Goal: Task Accomplishment & Management: Use online tool/utility

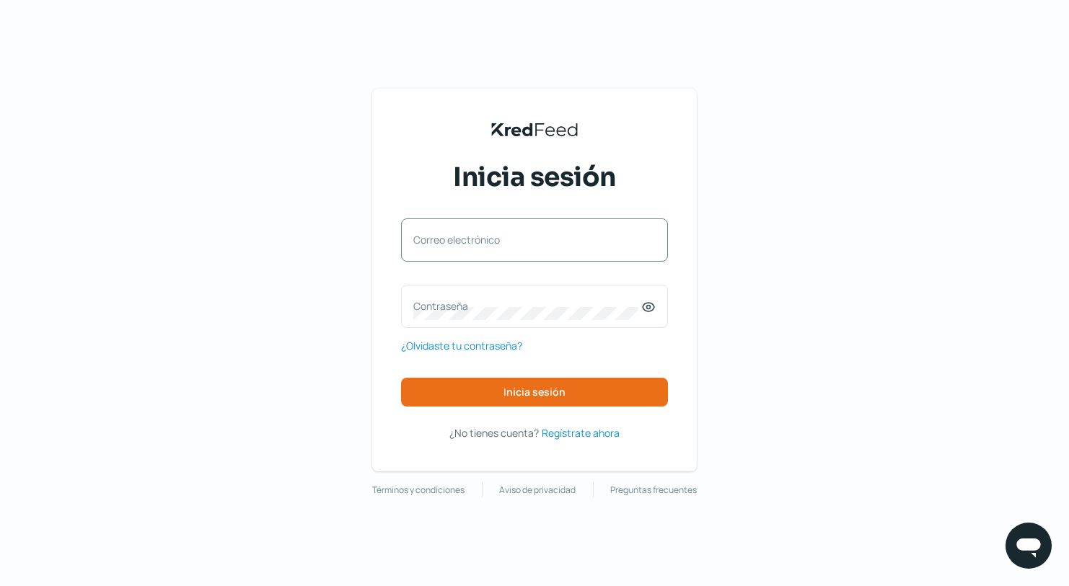
click at [485, 236] on label "Correo electrónico" at bounding box center [527, 240] width 228 height 14
click at [485, 241] on input "Correo electrónico" at bounding box center [534, 247] width 242 height 13
type input "[EMAIL_ADDRESS][DOMAIN_NAME]"
click at [649, 308] on icon at bounding box center [648, 307] width 14 height 14
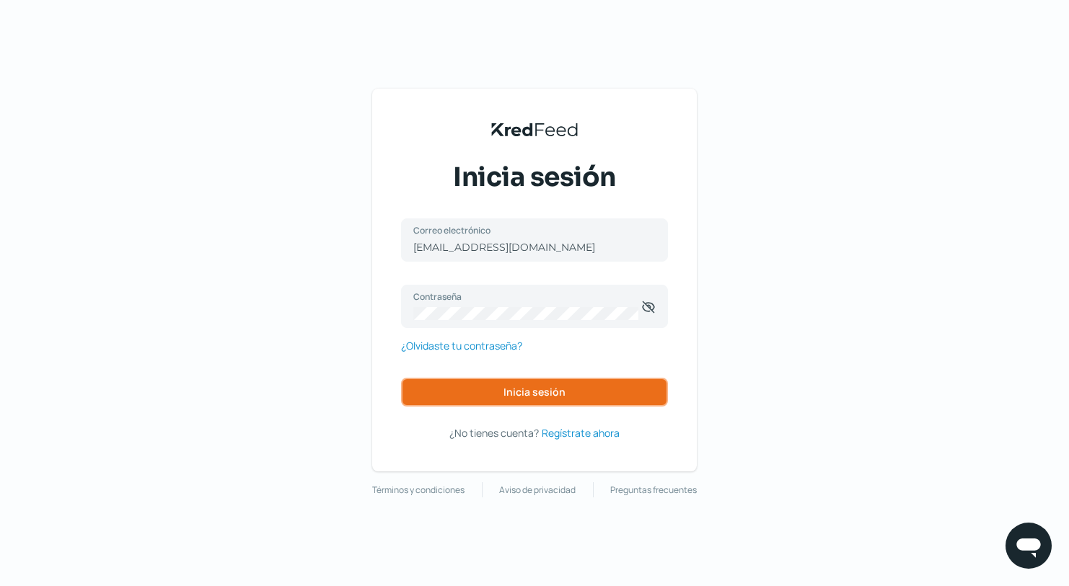
click at [547, 390] on span "Inicia sesión" at bounding box center [534, 392] width 62 height 10
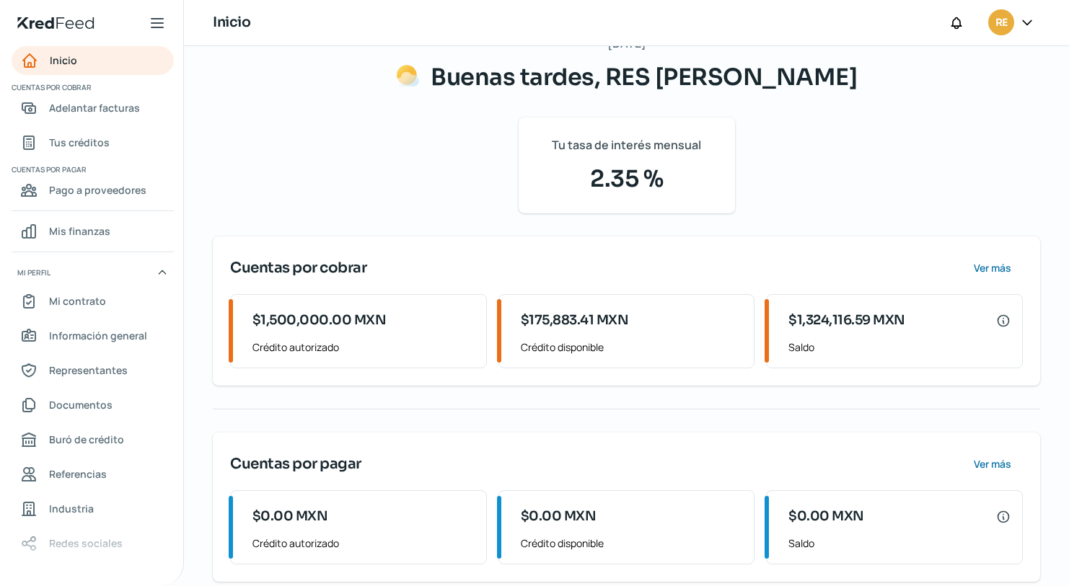
scroll to position [55, 0]
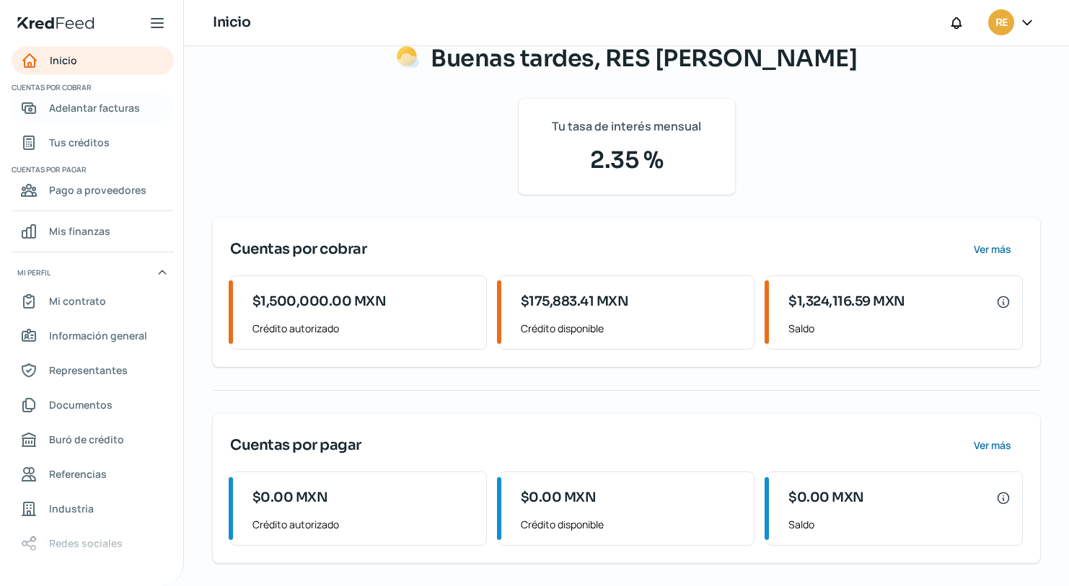
click at [104, 108] on span "Adelantar facturas" at bounding box center [94, 108] width 91 height 18
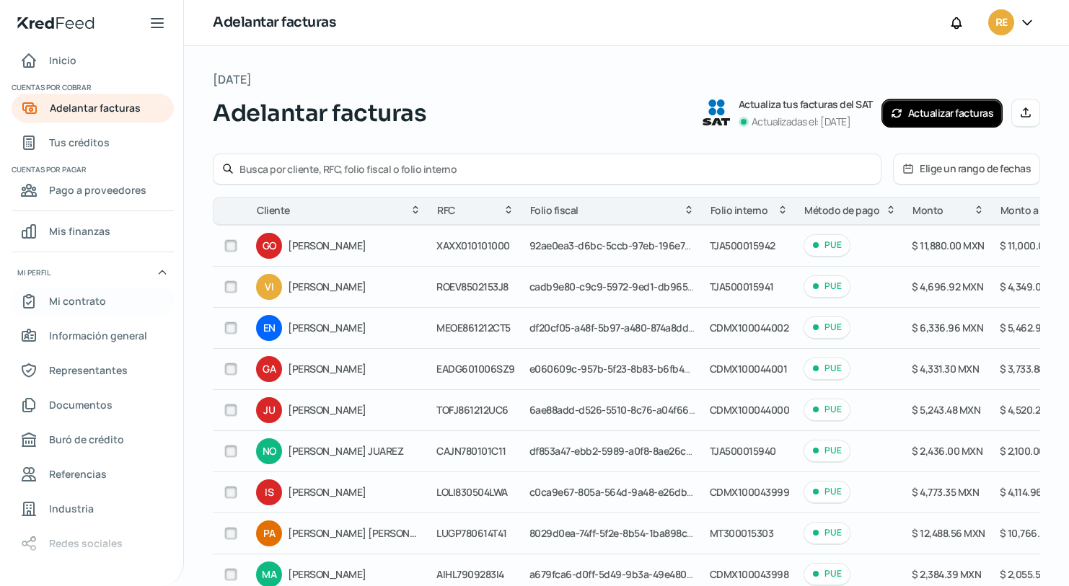
click at [97, 299] on span "Mi contrato" at bounding box center [77, 301] width 57 height 18
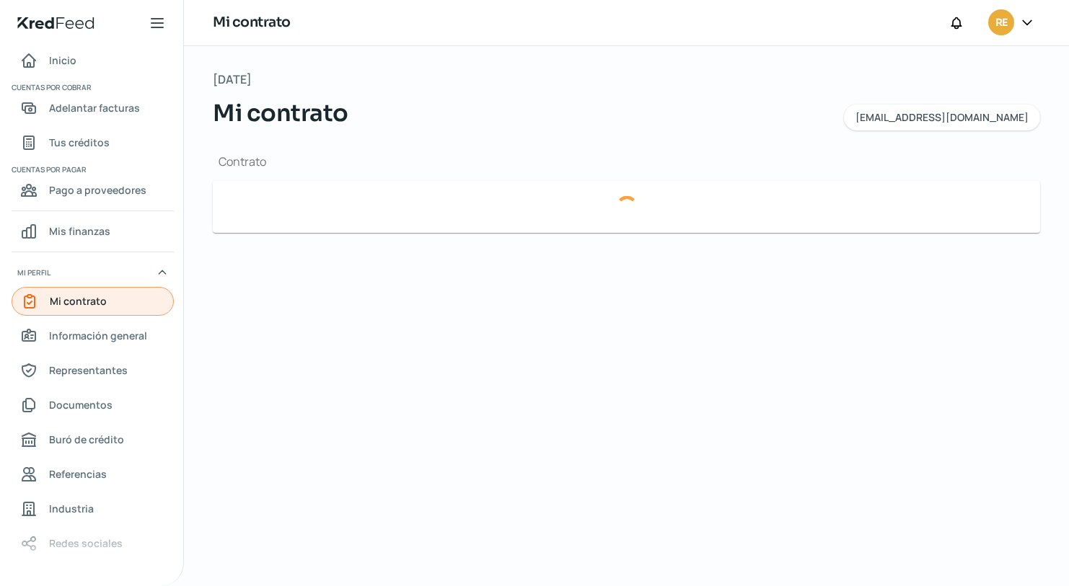
type input "2b54d9b3-042d-4c84-a504-db858d8d24f6-factoringContract.pdf"
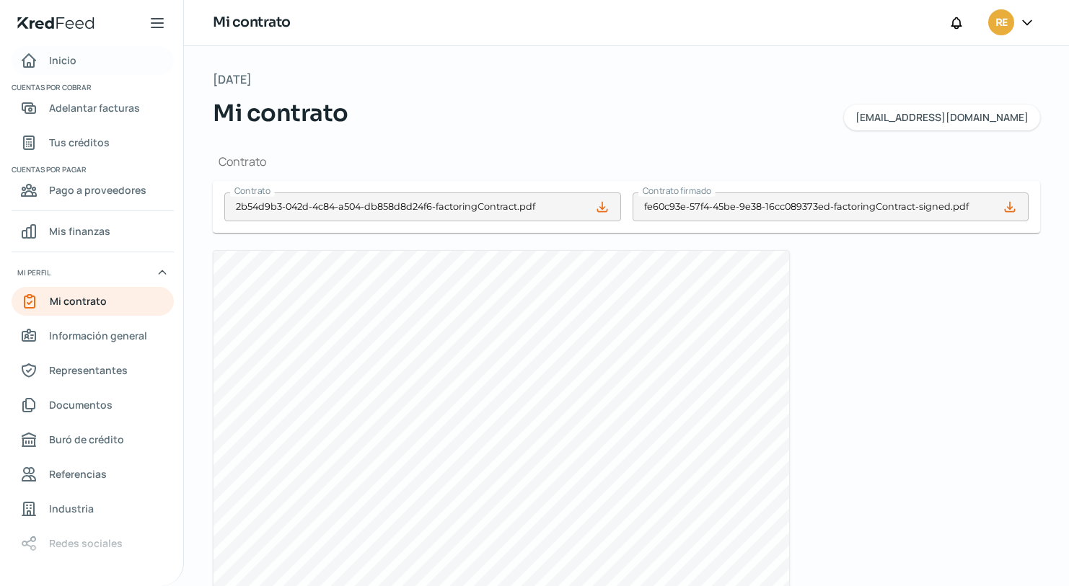
click at [45, 58] on div "Inicio" at bounding box center [48, 60] width 56 height 17
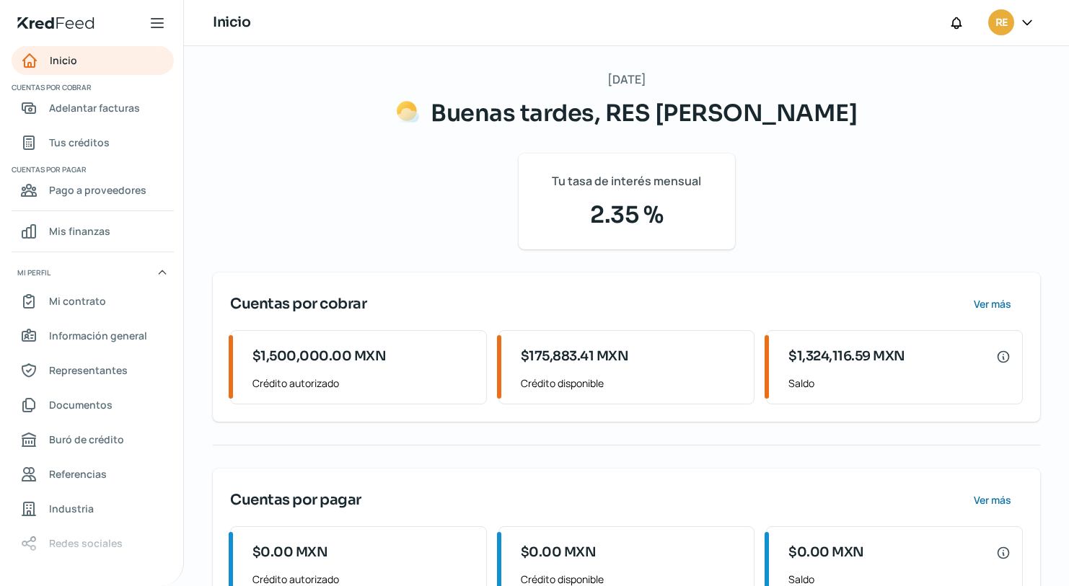
scroll to position [55, 0]
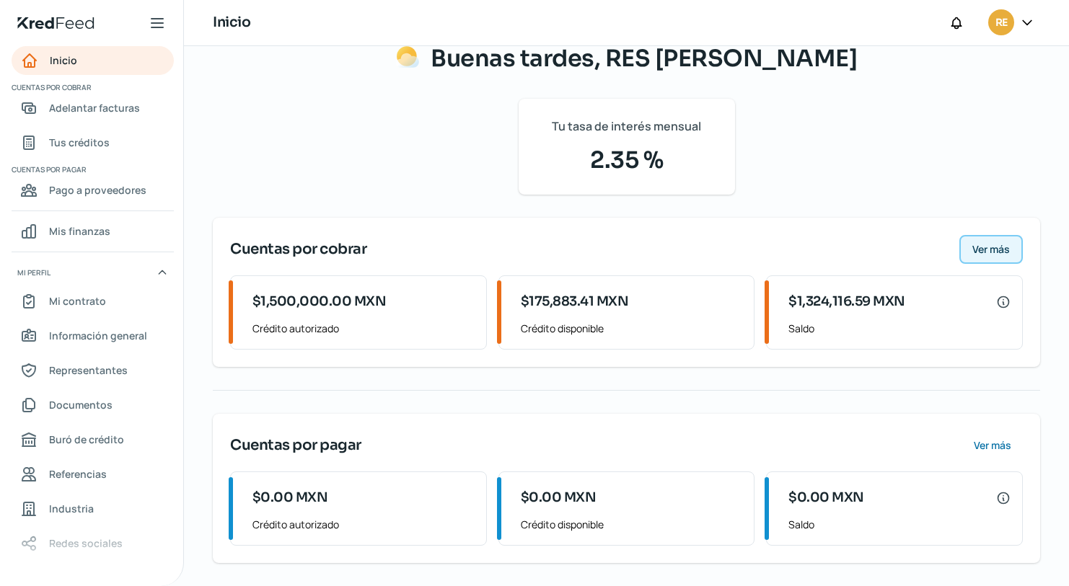
click at [997, 249] on span "Ver más" at bounding box center [990, 249] width 37 height 10
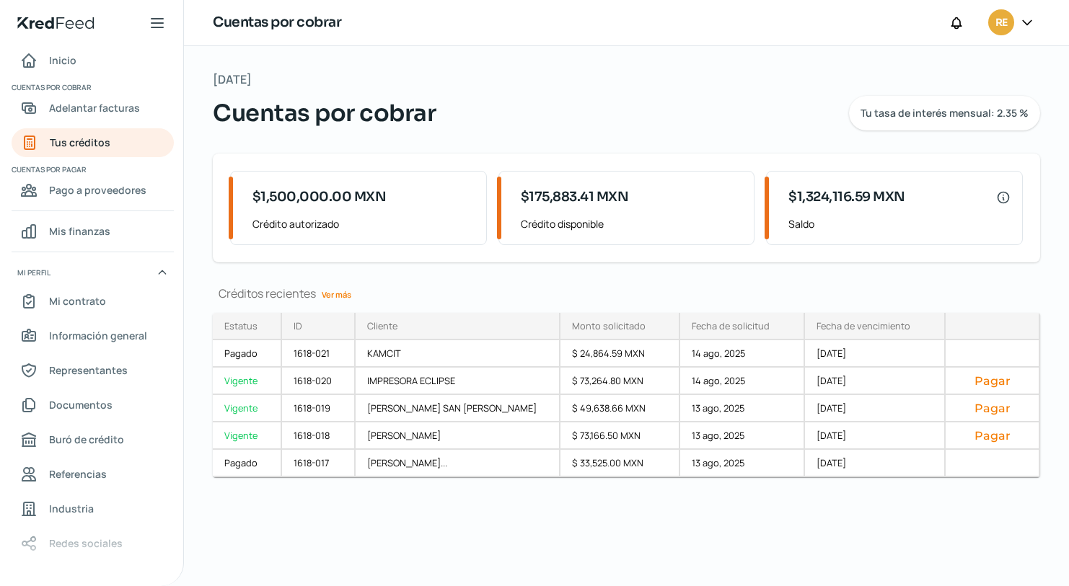
click at [335, 291] on link "Ver más" at bounding box center [336, 294] width 41 height 22
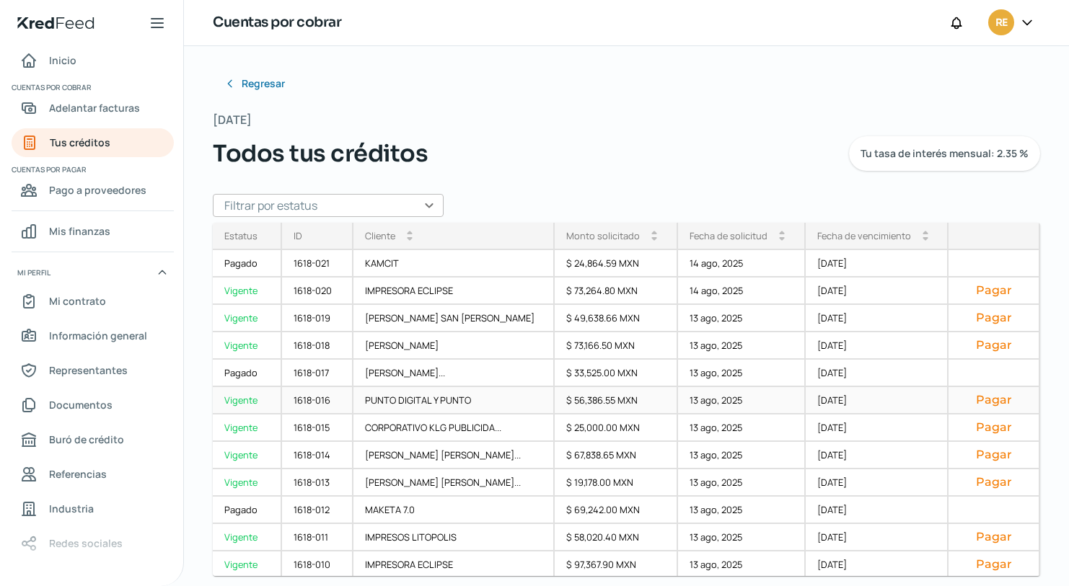
click at [984, 401] on button "Pagar" at bounding box center [993, 400] width 67 height 14
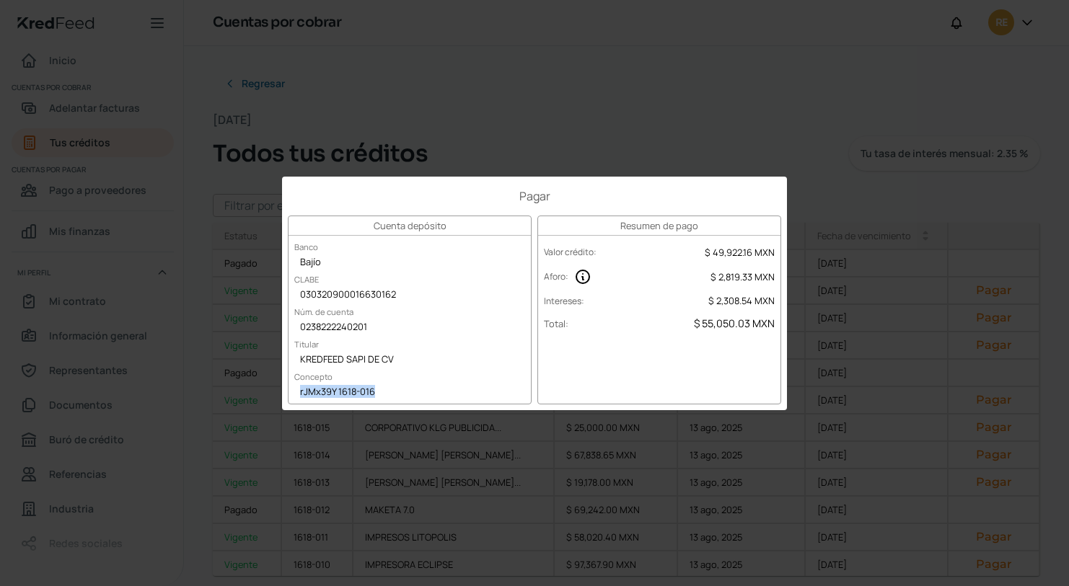
click at [839, 379] on div "Pagar Cuenta depósito Banco Bajío CLABE 030320900016630162 Núm. de cuenta 02382…" at bounding box center [534, 293] width 1069 height 586
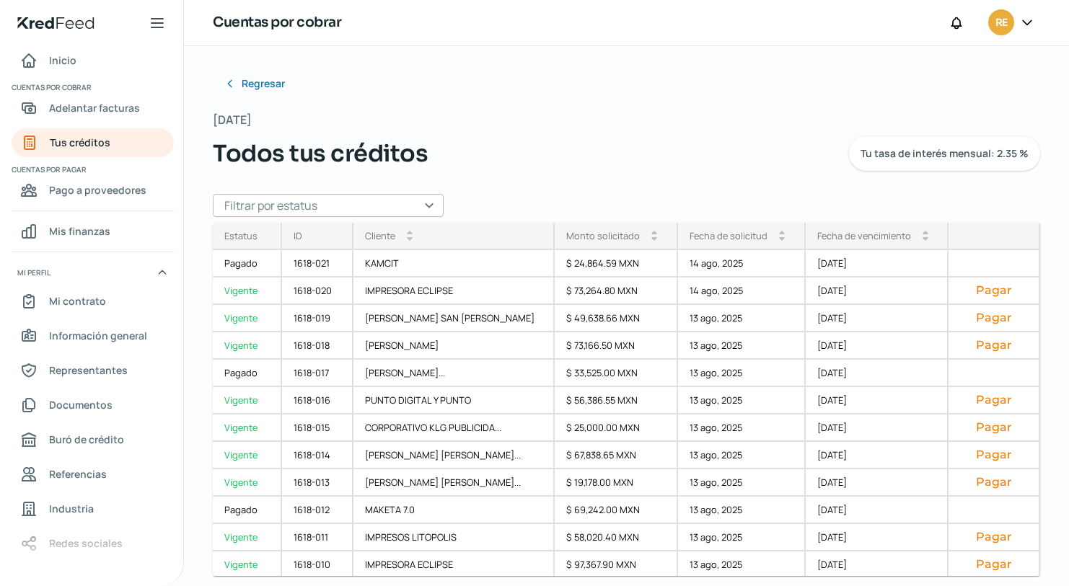
click at [983, 97] on div "Regresar [DATE] Todos tus créditos Tu tasa de interés mensual: 2.35 % Filtrar p…" at bounding box center [626, 272] width 827 height 406
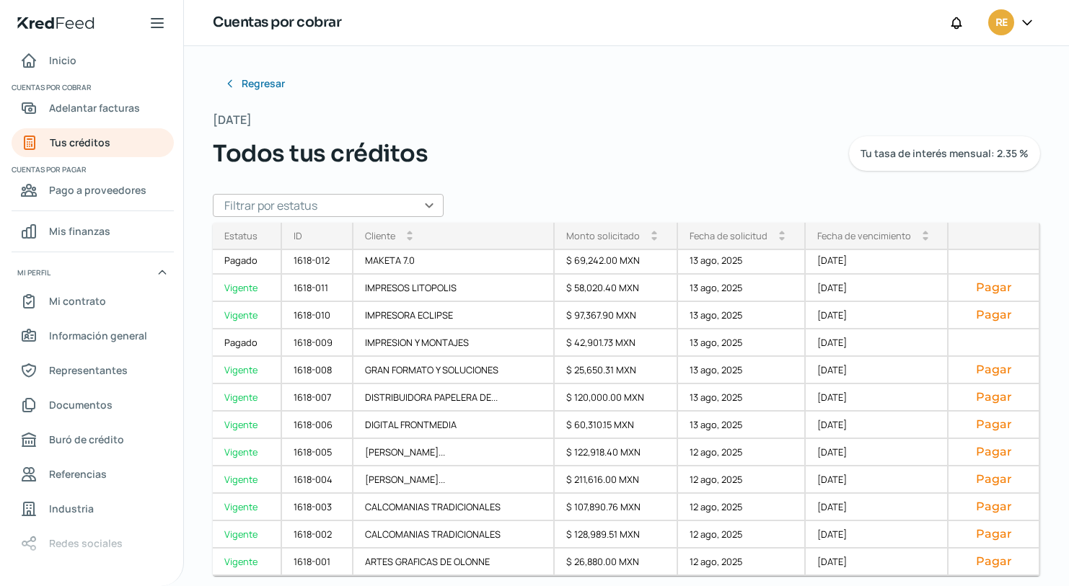
scroll to position [196, 0]
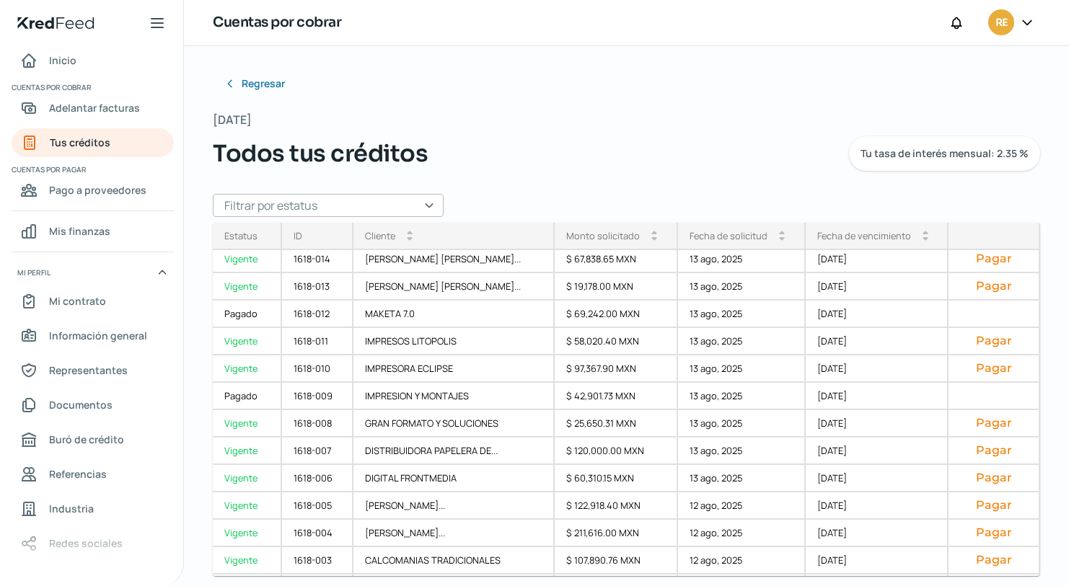
click at [945, 93] on div "Regresar [DATE] Todos tus créditos Tu tasa de interés mensual: 2.35 % Filtrar p…" at bounding box center [626, 272] width 827 height 406
drag, startPoint x: 1028, startPoint y: 407, endPoint x: 1020, endPoint y: 485, distance: 78.2
click at [0, 0] on div "1618-021 KAMCIT $ 24,864.59 MXN [DATE] [DATE] 1618-020 IMPRESORA ECLIPSE $ 73,2…" at bounding box center [0, 0] width 0 height 0
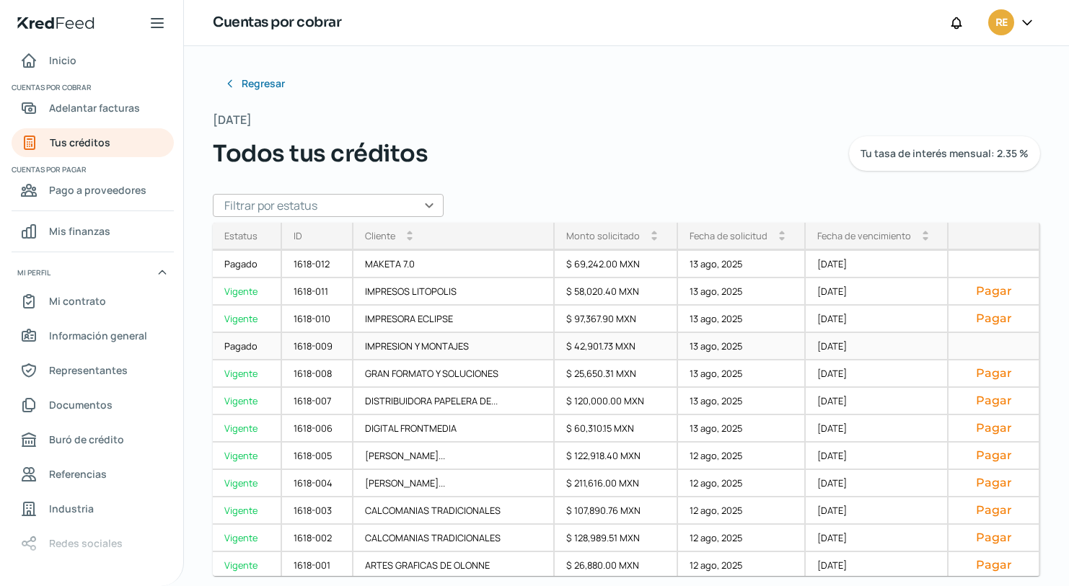
scroll to position [249, 0]
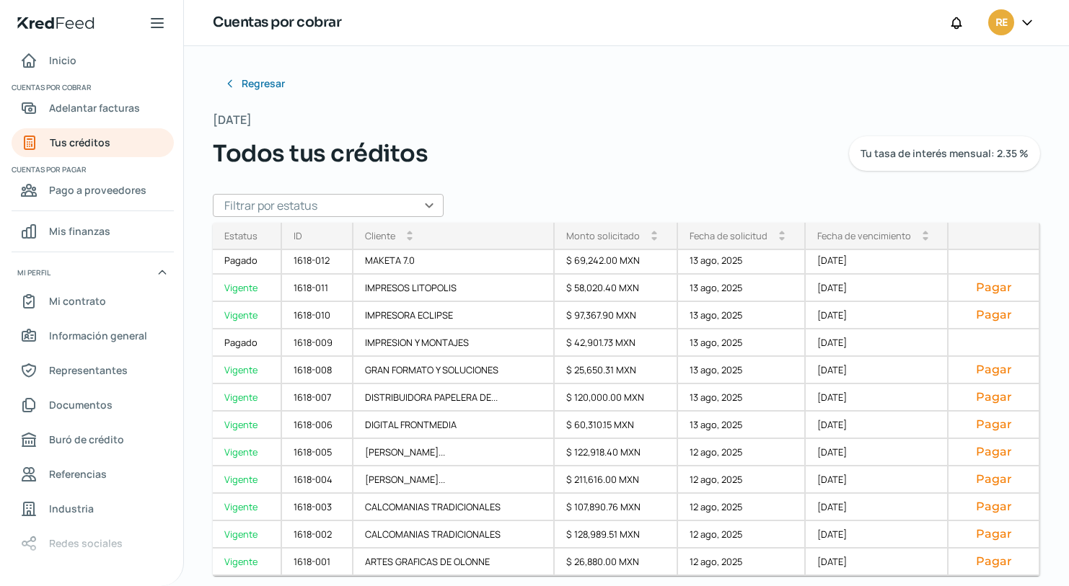
click at [751, 87] on div "Regresar [DATE] Todos tus créditos Tu tasa de interés mensual: 2.35 % Filtrar p…" at bounding box center [626, 272] width 827 height 406
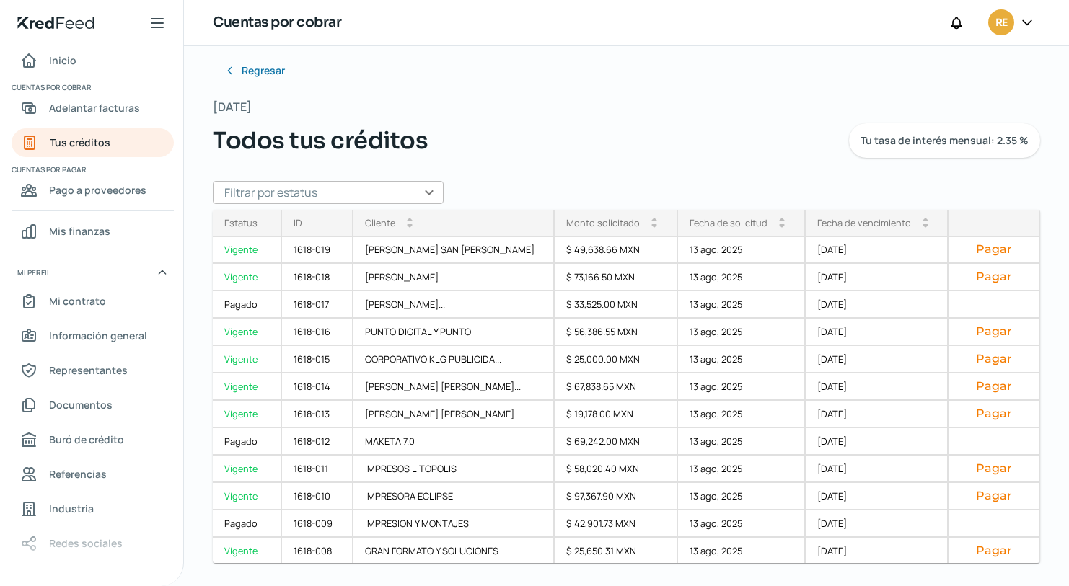
scroll to position [0, 0]
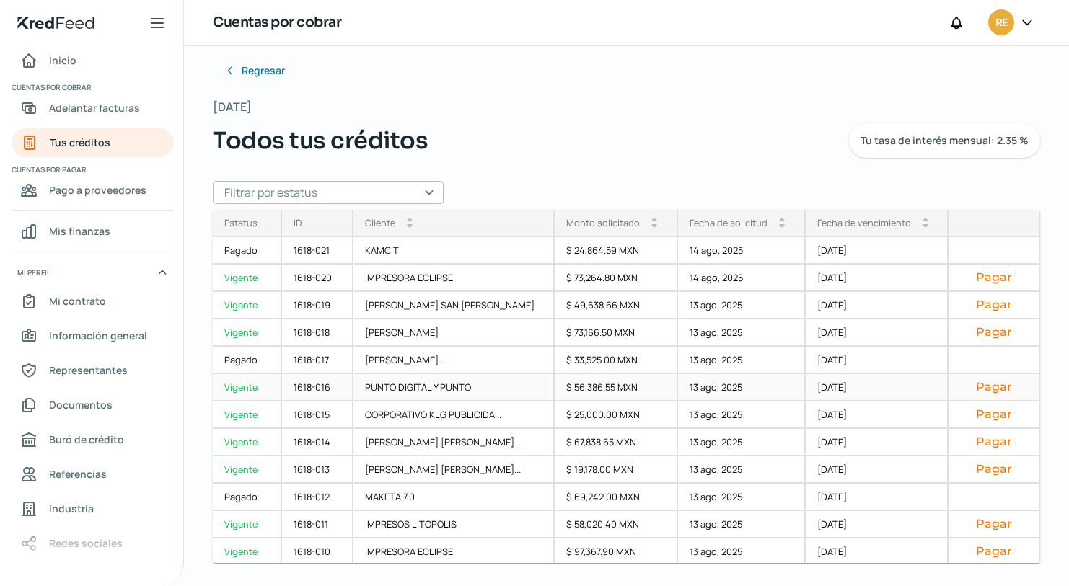
drag, startPoint x: 1031, startPoint y: 336, endPoint x: 1023, endPoint y: 399, distance: 63.9
click at [1023, 399] on div "Regresar [DATE] Todos tus créditos Tu tasa de interés mensual: 2.35 % Filtrar p…" at bounding box center [626, 303] width 885 height 540
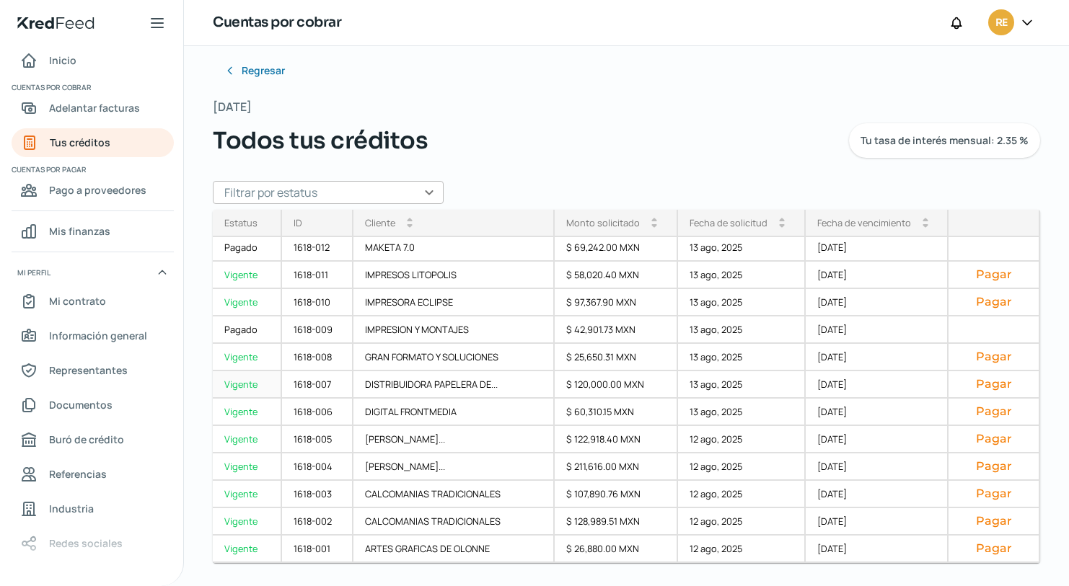
scroll to position [213, 0]
